Goal: Transaction & Acquisition: Register for event/course

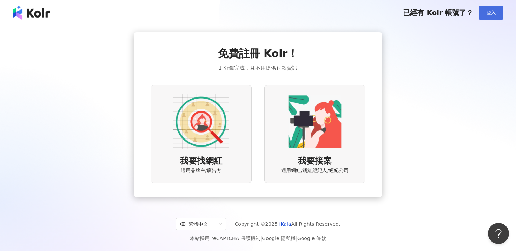
click at [494, 18] on button "登入" at bounding box center [491, 13] width 25 height 14
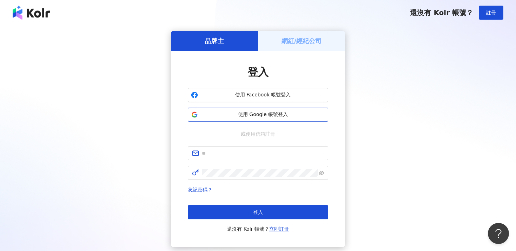
click at [275, 113] on span "使用 Google 帳號登入" at bounding box center [263, 114] width 124 height 7
click at [210, 155] on input "text" at bounding box center [263, 154] width 122 height 8
type input "*"
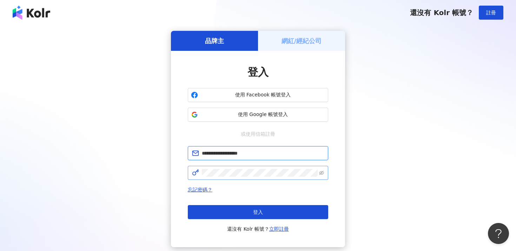
type input "**********"
click at [283, 230] on link "立即註冊" at bounding box center [279, 230] width 20 height 6
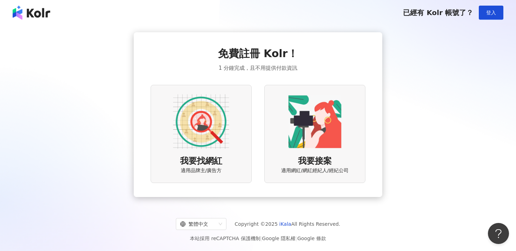
click at [226, 144] on img at bounding box center [201, 122] width 56 height 56
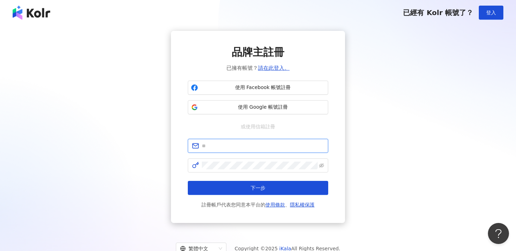
click at [242, 150] on input "text" at bounding box center [263, 146] width 122 height 8
type input "**********"
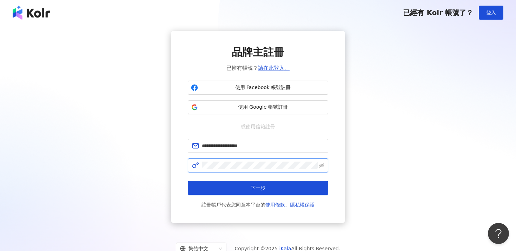
click at [188, 181] on button "下一步" at bounding box center [258, 188] width 140 height 14
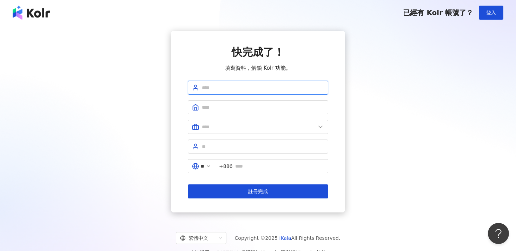
click at [273, 87] on input "text" at bounding box center [263, 88] width 122 height 8
type input "********"
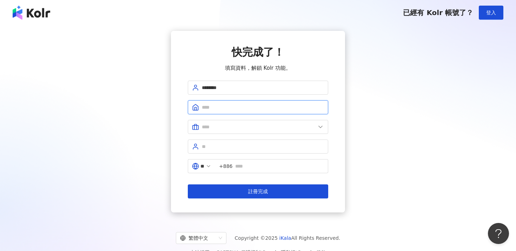
click at [253, 109] on input "text" at bounding box center [263, 108] width 122 height 8
type input "**"
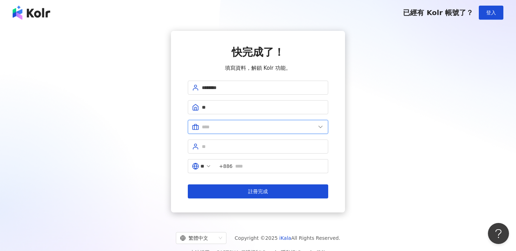
click at [253, 129] on input "text" at bounding box center [259, 127] width 114 height 8
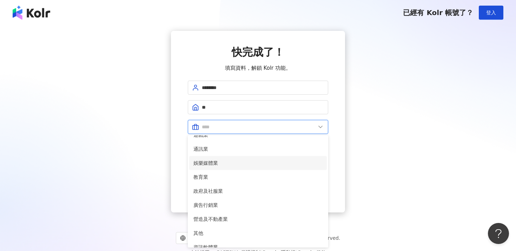
scroll to position [124, 0]
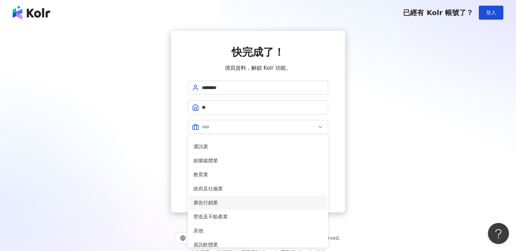
click at [221, 198] on li "廣告行銷業" at bounding box center [258, 203] width 138 height 14
type input "*****"
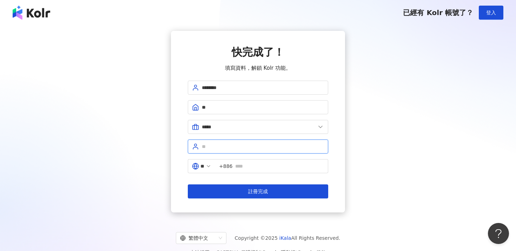
click at [238, 149] on input "text" at bounding box center [263, 147] width 122 height 8
type input "*"
type input "**"
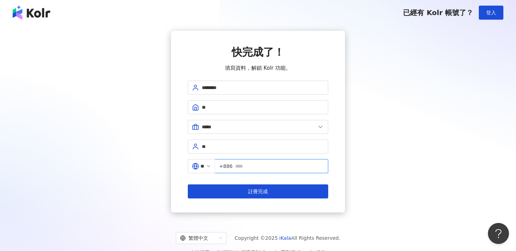
click at [264, 164] on input "text" at bounding box center [279, 167] width 89 height 8
type input "*"
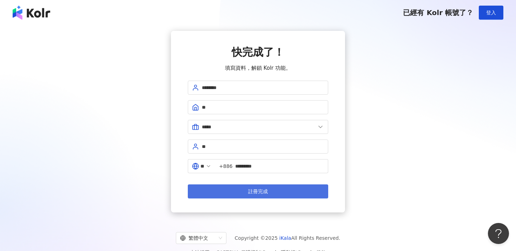
click at [281, 189] on button "註冊完成" at bounding box center [258, 192] width 140 height 14
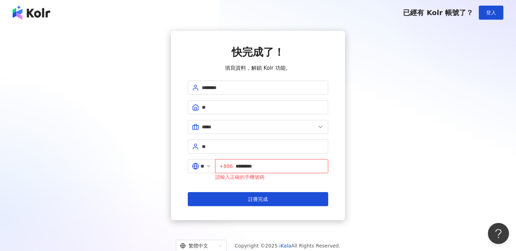
click at [241, 165] on input "*********" at bounding box center [280, 167] width 88 height 8
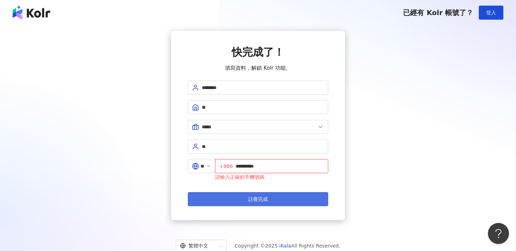
type input "**********"
click at [314, 199] on button "註冊完成" at bounding box center [258, 199] width 140 height 14
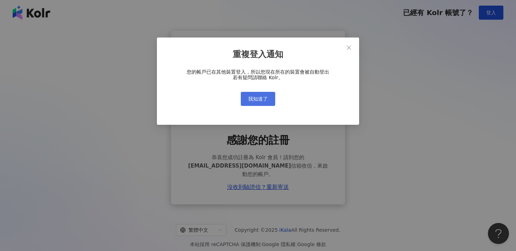
click at [258, 100] on span "我知道了" at bounding box center [258, 99] width 20 height 6
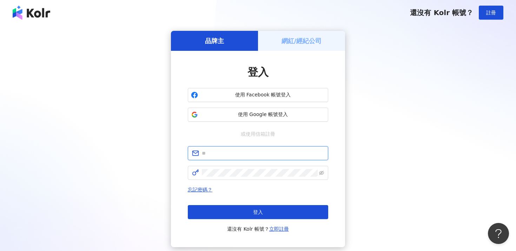
click at [254, 152] on input "text" at bounding box center [263, 154] width 122 height 8
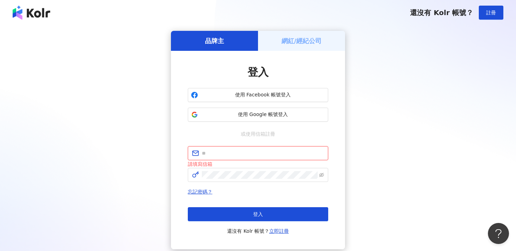
type input "**********"
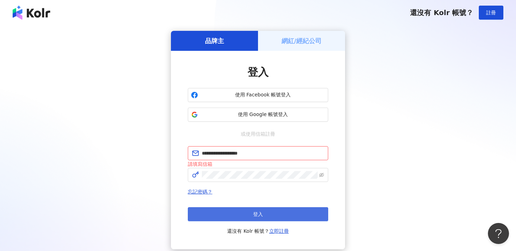
click at [270, 211] on button "登入" at bounding box center [258, 215] width 140 height 14
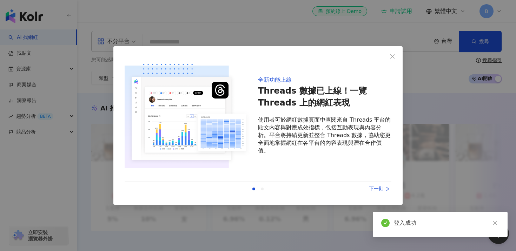
click at [378, 193] on div "上一則 下一則" at bounding box center [258, 189] width 267 height 15
click at [378, 191] on div "下一則" at bounding box center [365, 189] width 53 height 8
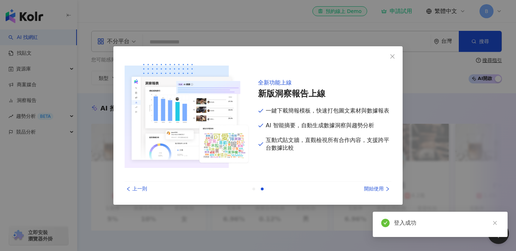
click at [379, 191] on div "開始使用" at bounding box center [365, 189] width 53 height 8
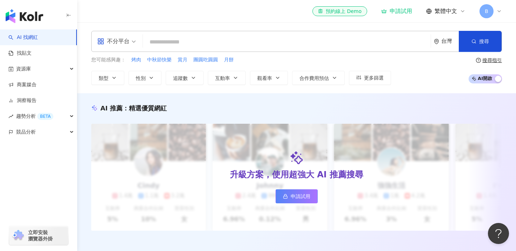
click at [353, 42] on input "search" at bounding box center [287, 41] width 282 height 13
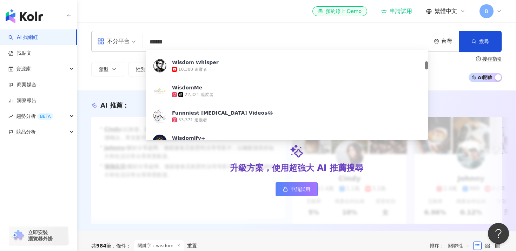
scroll to position [125, 0]
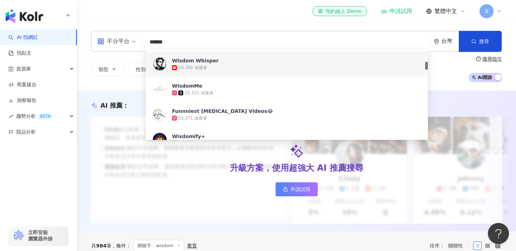
type input "******"
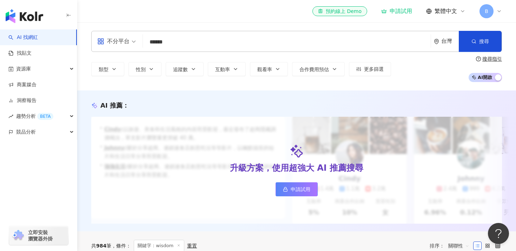
click at [443, 79] on div "類型 性別 追蹤數 互動率 觀看率 合作費用預估 更多篩選 搜尋指引 AI 開啟 AI 關閉" at bounding box center [296, 69] width 411 height 26
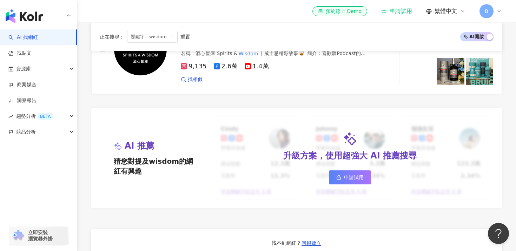
scroll to position [567, 0]
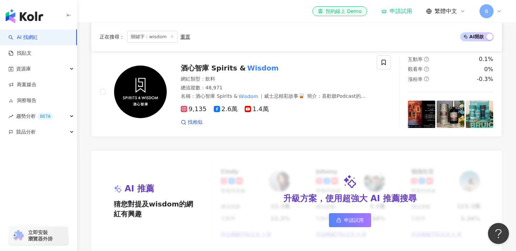
click at [170, 37] on icon at bounding box center [172, 37] width 4 height 4
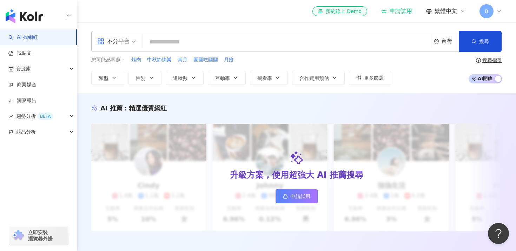
click at [217, 35] on div "不分平台 台灣 搜尋 dea1e330-89c0-4fb0-bdf8-2df6a12756b4 Wisdom Hustle 11,400 追蹤者 Wisdom…" at bounding box center [296, 41] width 411 height 21
click at [216, 41] on input "search" at bounding box center [287, 41] width 282 height 13
paste input "**********"
type input "**********"
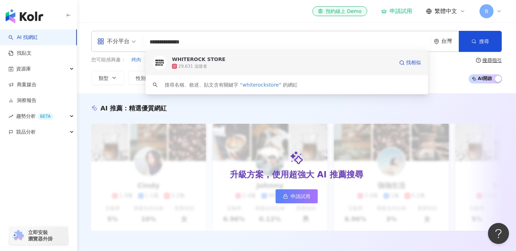
click at [334, 63] on div "29,631 追蹤者" at bounding box center [283, 66] width 222 height 7
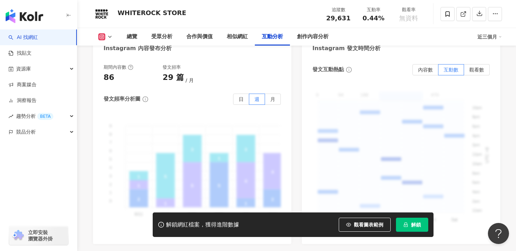
scroll to position [1795, 0]
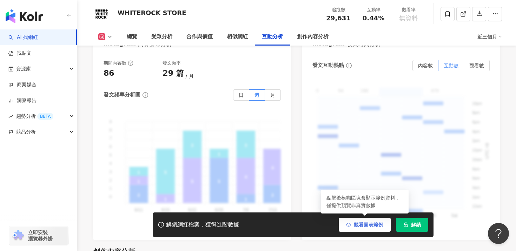
click at [347, 228] on button "觀看圖表範例" at bounding box center [365, 225] width 52 height 14
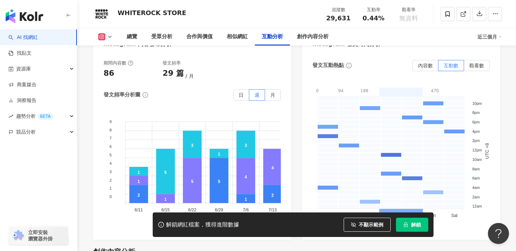
click at [304, 174] on div "發文互動熱點 內容數 互動數 觀看數 0 94 188 282 376 470 0 - 94 94 - 188 188 - 282 282 - 376 376…" at bounding box center [401, 147] width 198 height 188
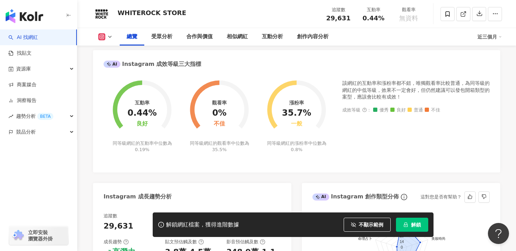
scroll to position [216, 0]
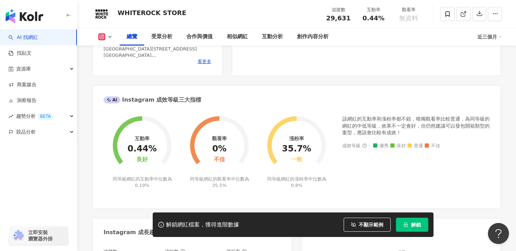
click at [37, 233] on span "立即安裝 瀏覽器外掛" at bounding box center [40, 236] width 25 height 13
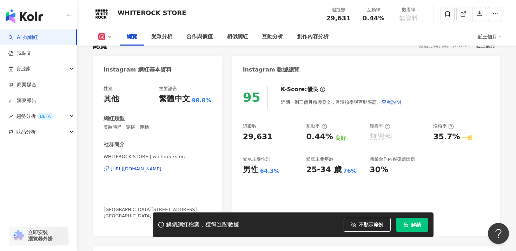
scroll to position [52, 0]
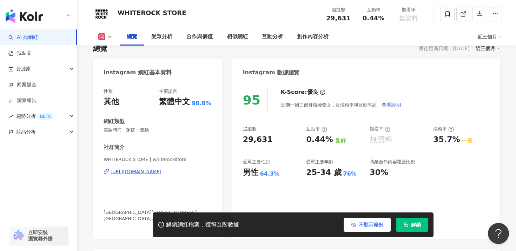
click at [365, 225] on span "不顯示範例" at bounding box center [371, 225] width 25 height 6
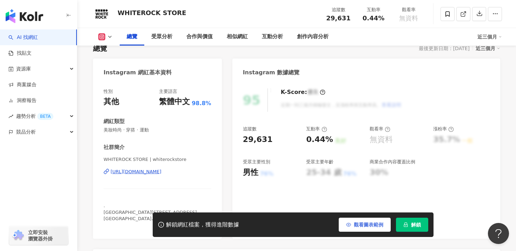
click at [365, 225] on span "觀看圖表範例" at bounding box center [368, 225] width 29 height 6
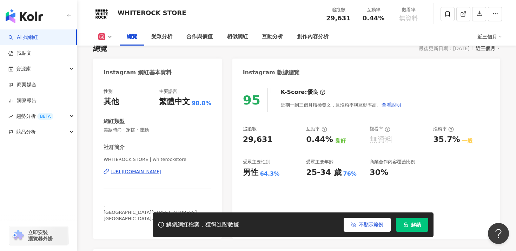
click at [365, 225] on span "不顯示範例" at bounding box center [371, 225] width 25 height 6
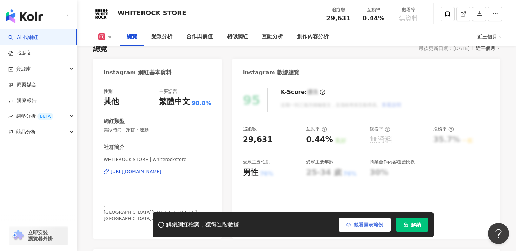
click at [365, 225] on span "觀看圖表範例" at bounding box center [368, 225] width 29 height 6
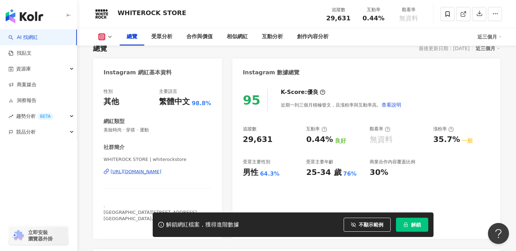
scroll to position [0, 0]
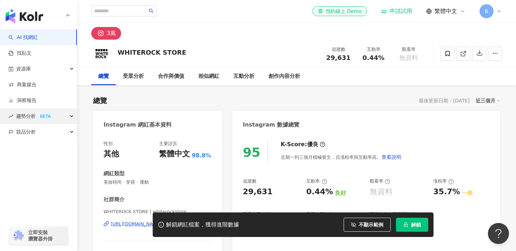
click at [71, 114] on div "趨勢分析 BETA" at bounding box center [38, 117] width 77 height 16
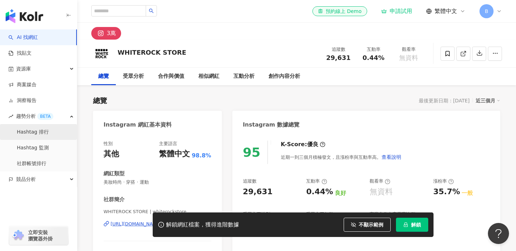
click at [49, 135] on link "Hashtag 排行" at bounding box center [33, 132] width 32 height 7
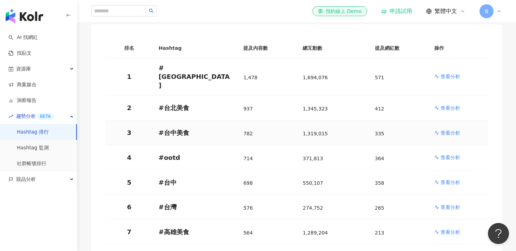
scroll to position [93, 0]
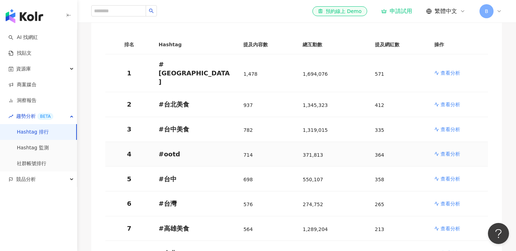
click at [446, 151] on p "查看分析" at bounding box center [451, 154] width 20 height 7
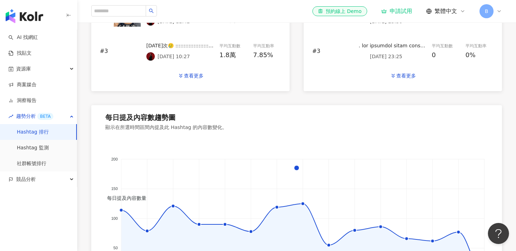
scroll to position [419, 0]
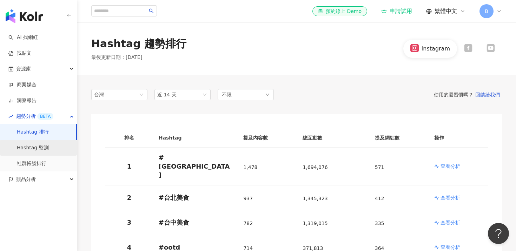
click at [37, 152] on link "Hashtag 監測" at bounding box center [33, 148] width 32 height 7
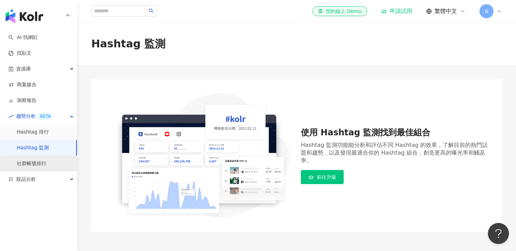
click at [38, 167] on link "社群帳號排行" at bounding box center [31, 163] width 29 height 7
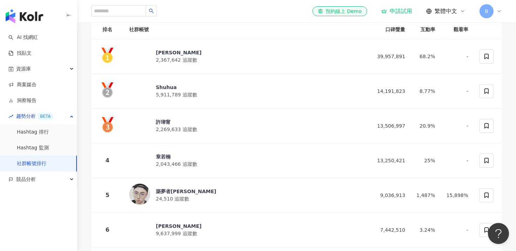
scroll to position [145, 0]
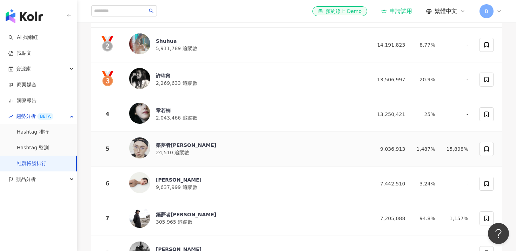
click at [218, 148] on div "築夢者杰哥 24,510 追蹤數" at bounding box center [246, 149] width 234 height 23
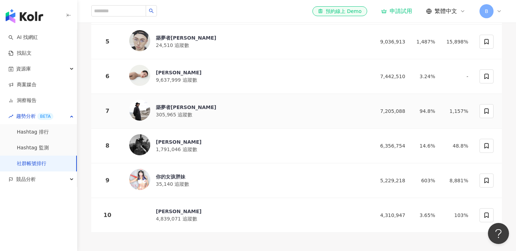
scroll to position [273, 0]
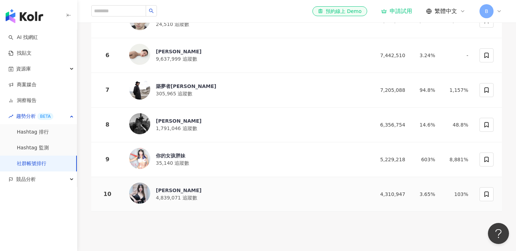
click at [295, 189] on div "謝薇安Vivian 4,839,071 追蹤數" at bounding box center [246, 194] width 234 height 23
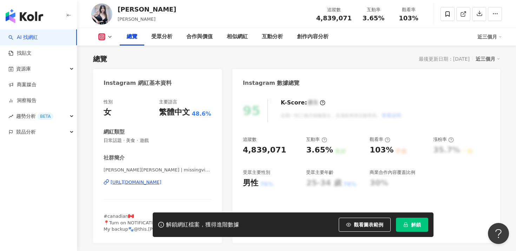
scroll to position [46, 0]
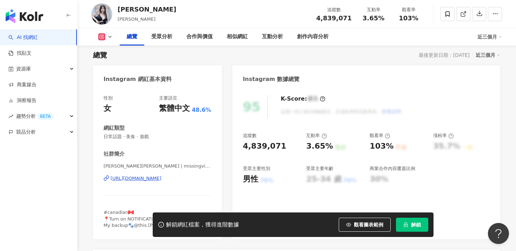
click at [133, 178] on div "[URL][DOMAIN_NAME]" at bounding box center [136, 179] width 51 height 6
